Goal: Task Accomplishment & Management: Use online tool/utility

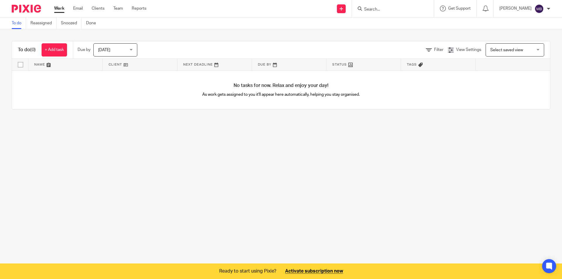
click at [128, 67] on link at bounding box center [140, 65] width 74 height 12
click at [128, 52] on span "Today" at bounding box center [113, 50] width 31 height 12
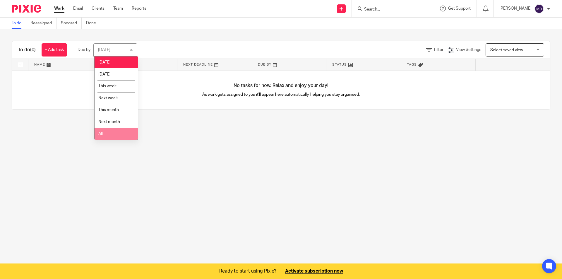
click at [112, 136] on li "All" at bounding box center [116, 134] width 43 height 12
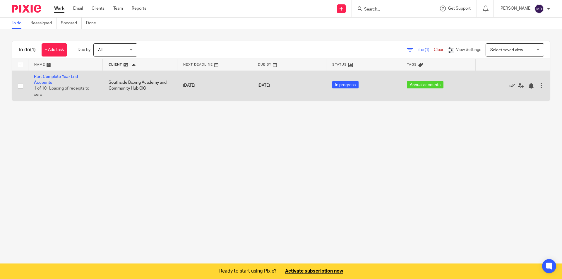
click at [92, 90] on td "Part Complete Year End Accounts 1 of 10 · Loading of receipts to xero" at bounding box center [65, 86] width 75 height 30
click at [58, 77] on link "Part Complete Year End Accounts" at bounding box center [56, 80] width 44 height 10
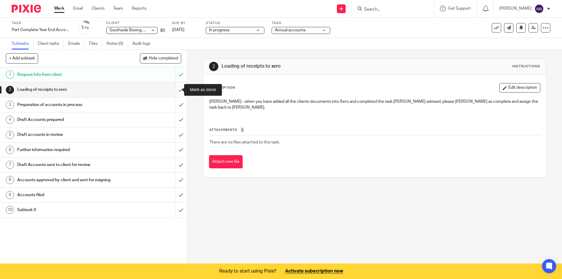
click at [175, 90] on input "submit" at bounding box center [93, 89] width 187 height 15
